Goal: Task Accomplishment & Management: Use online tool/utility

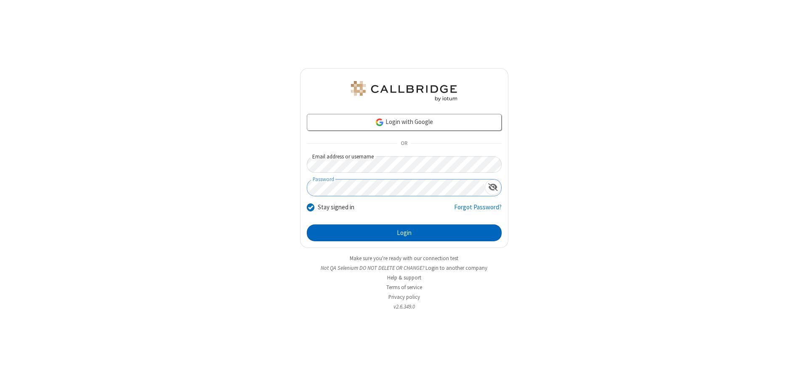
click at [404, 233] on button "Login" at bounding box center [404, 233] width 195 height 17
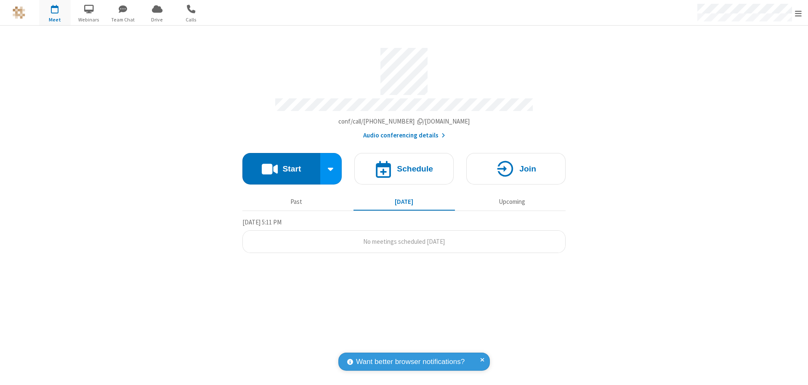
click at [281, 165] on button "Start" at bounding box center [281, 169] width 78 height 32
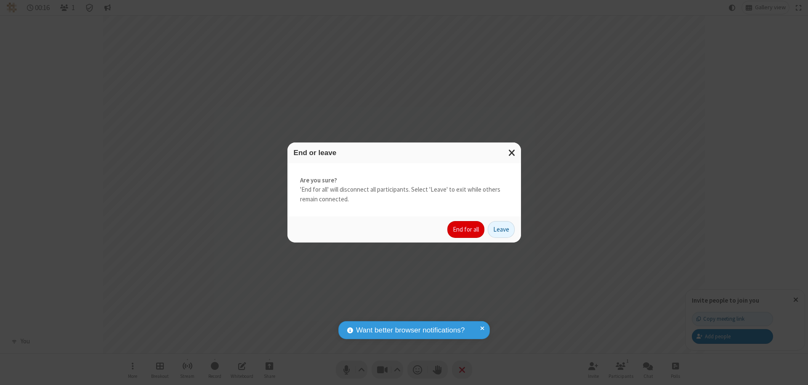
click at [466, 230] on button "End for all" at bounding box center [465, 229] width 37 height 17
